Goal: Information Seeking & Learning: Learn about a topic

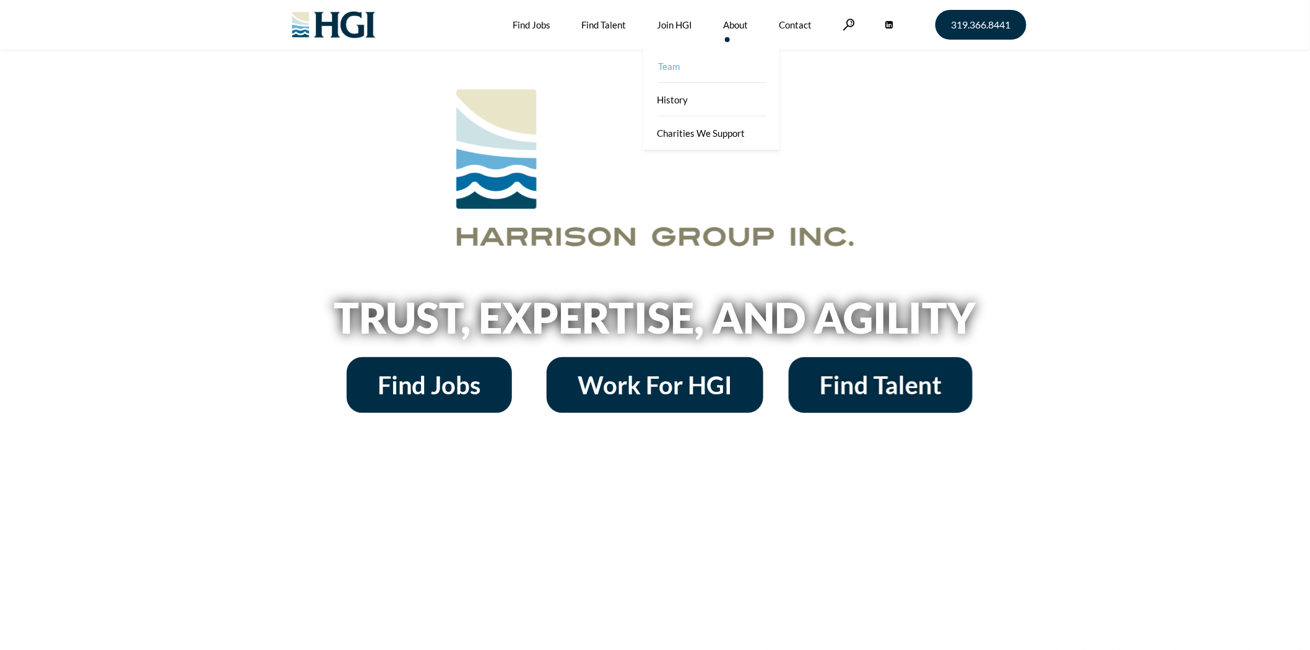
click at [738, 56] on link "Team" at bounding box center [712, 66] width 136 height 33
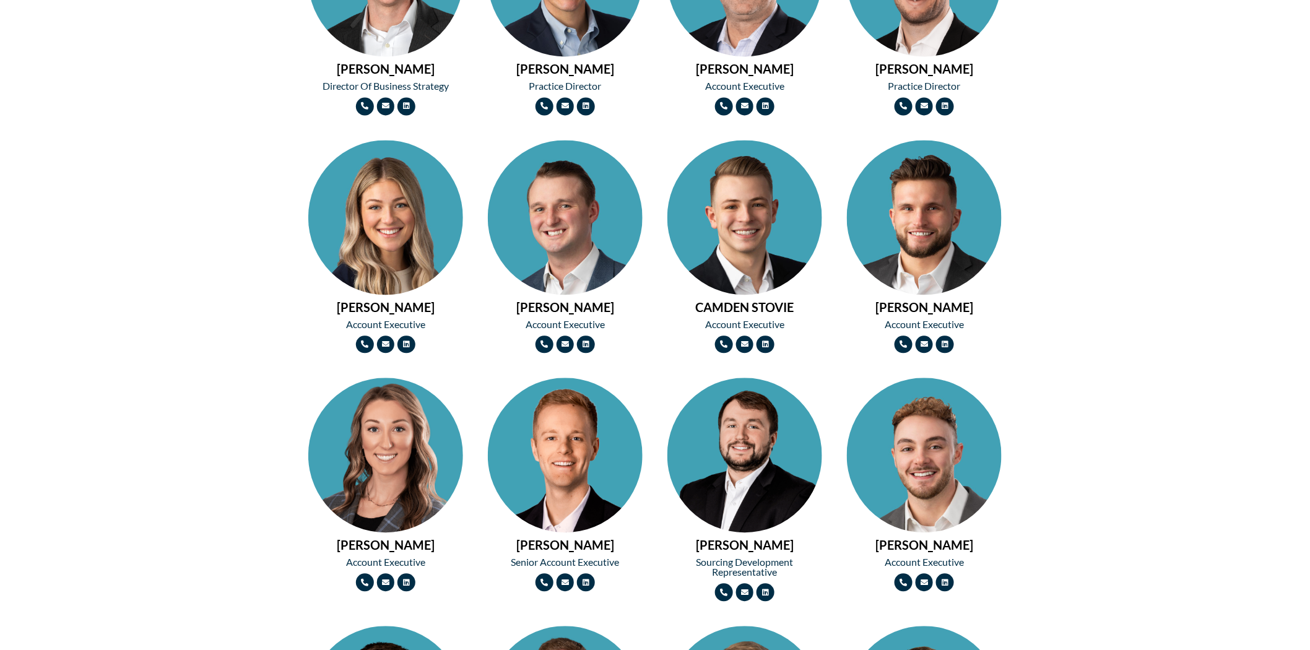
scroll to position [825, 0]
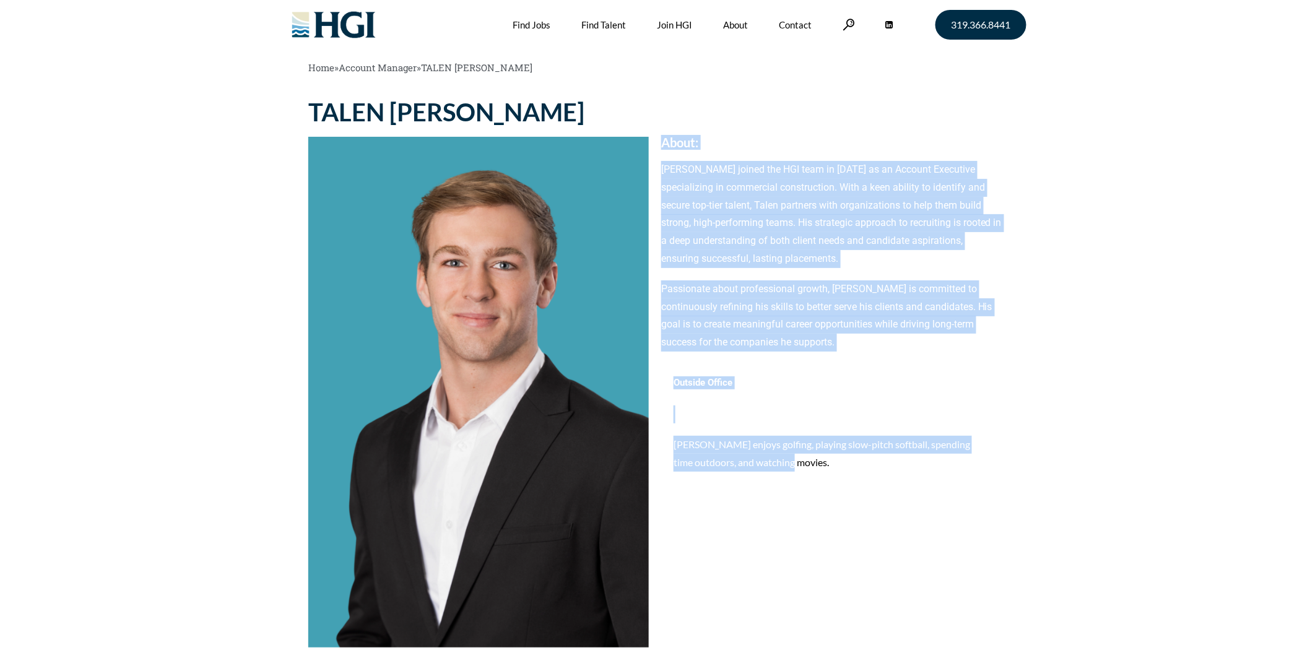
drag, startPoint x: 778, startPoint y: 467, endPoint x: 660, endPoint y: 141, distance: 346.2
click at [660, 141] on div "Contact: About: [PERSON_NAME] joined the HGI team in [DATE] as an Account Execu…" at bounding box center [831, 415] width 353 height 645
copy div "About: Talen Dengler joined the HGI team in 2025 as an Account Executive specia…"
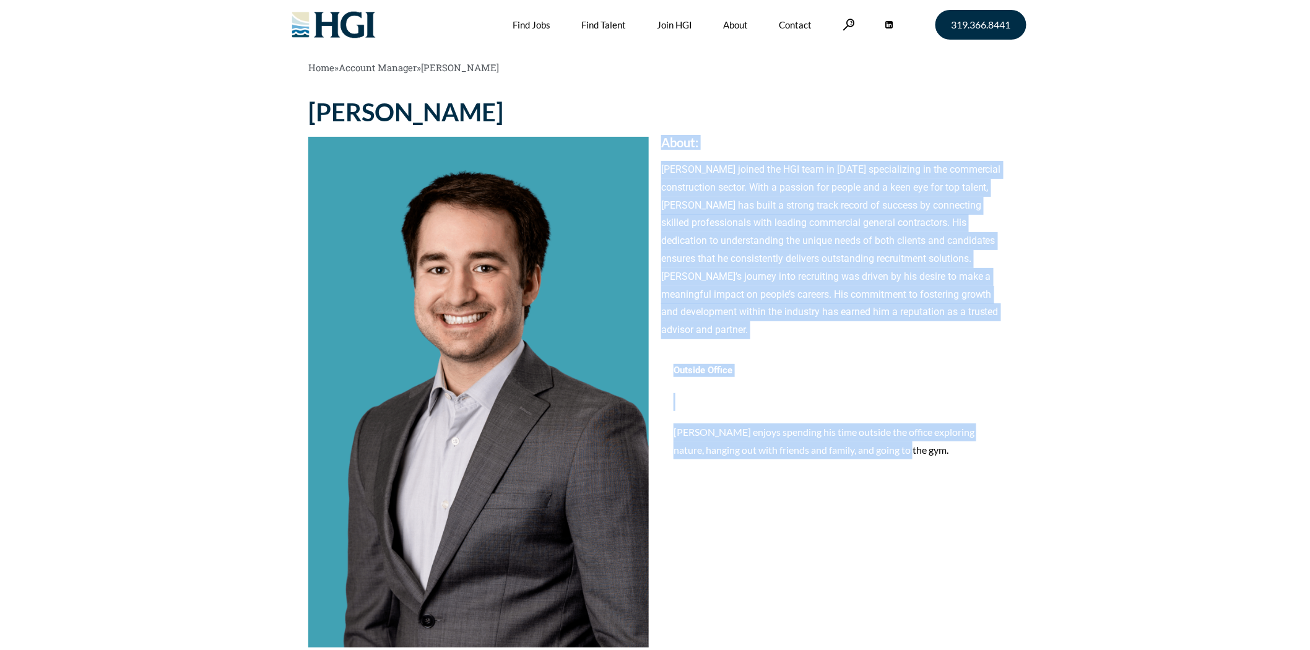
drag, startPoint x: 929, startPoint y: 457, endPoint x: 659, endPoint y: 144, distance: 413.4
click at [660, 144] on div "Contact: About: Ethan Herzberg joined the HGI team in 2024 specializing in the …" at bounding box center [831, 415] width 353 height 645
copy div "About: Ethan Herzberg joined the HGI team in 2024 specializing in the commercia…"
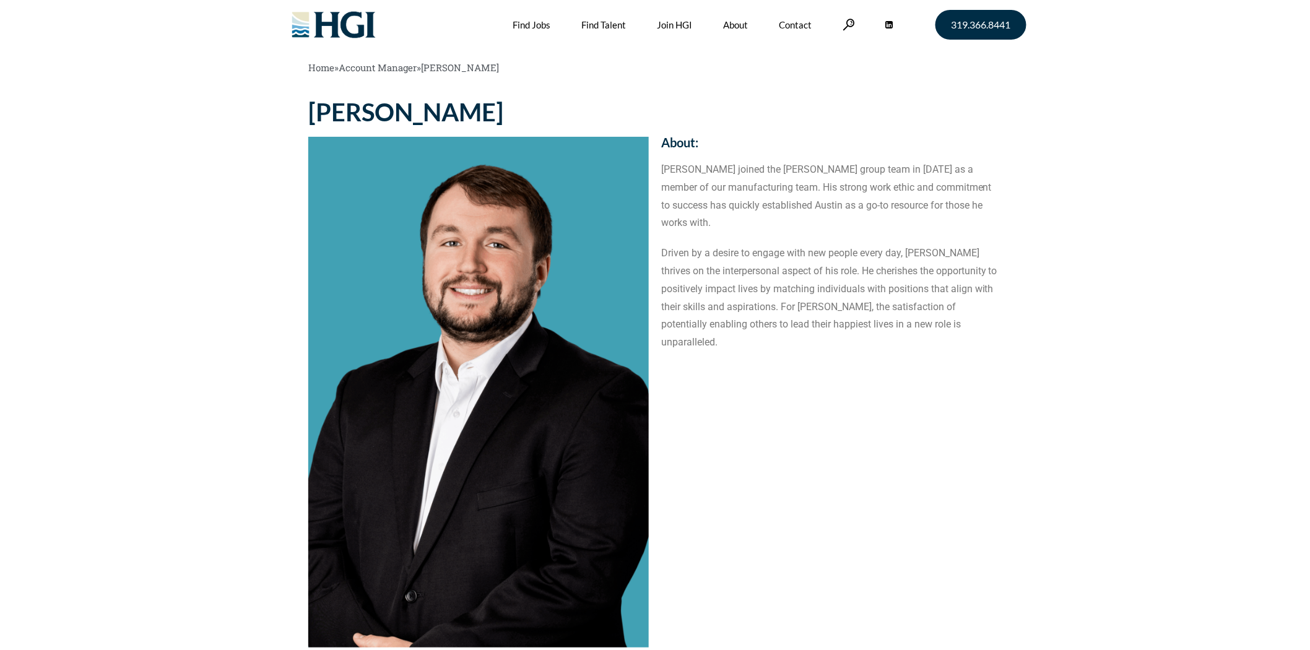
click at [925, 305] on p "Driven by a desire to engage with new people every day, [PERSON_NAME] thrives o…" at bounding box center [831, 298] width 340 height 107
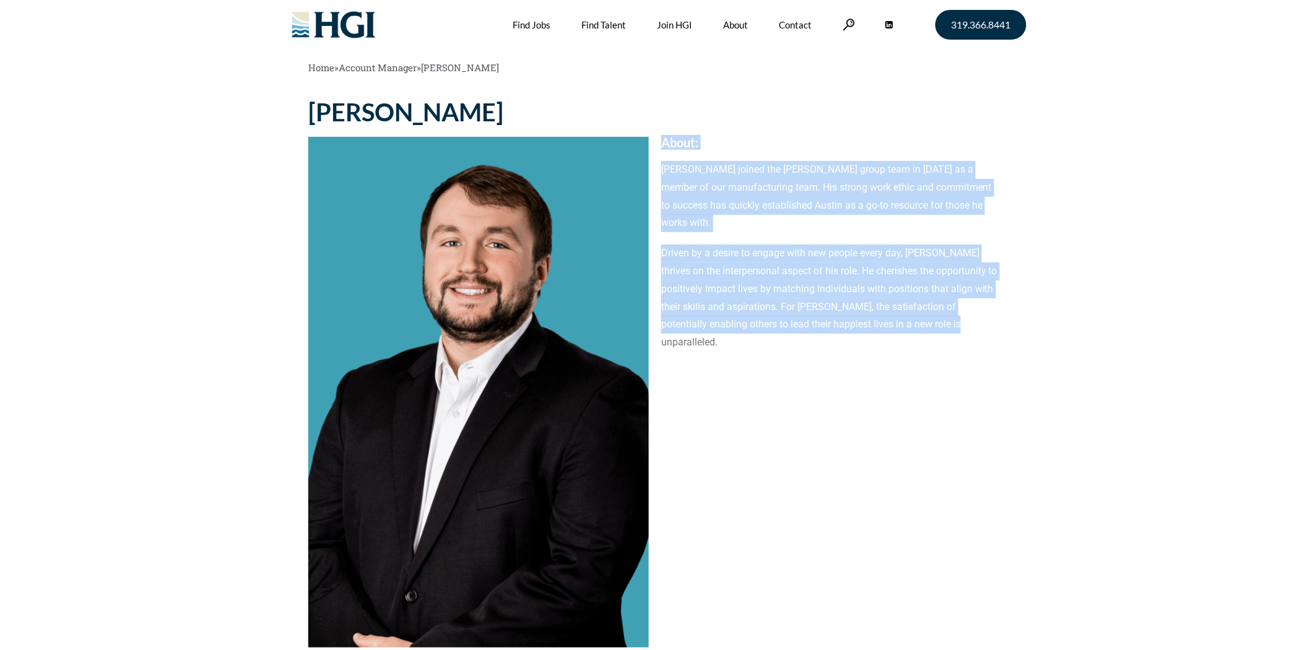
drag, startPoint x: 904, startPoint y: 310, endPoint x: 659, endPoint y: 138, distance: 299.0
click at [659, 138] on div "Contact: About: [PERSON_NAME] joined the [PERSON_NAME] group team in [DATE] as …" at bounding box center [831, 415] width 353 height 645
copy div "About: [PERSON_NAME] joined the [PERSON_NAME] group team in [DATE] as a member …"
